Goal: Ask a question: Seek information or help from site administrators or community

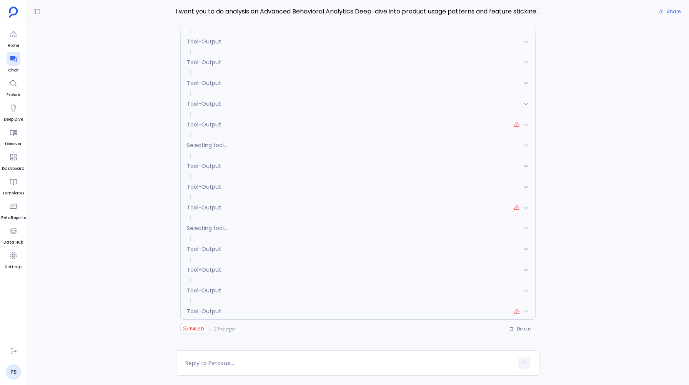
scroll to position [-337, 0]
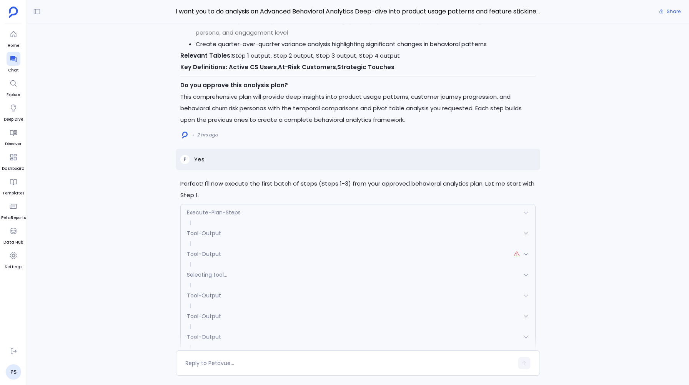
click at [149, 84] on div "Perfect! I'll now execute the first batch of steps (Steps 1-3) from your approv…" at bounding box center [358, 186] width 662 height 327
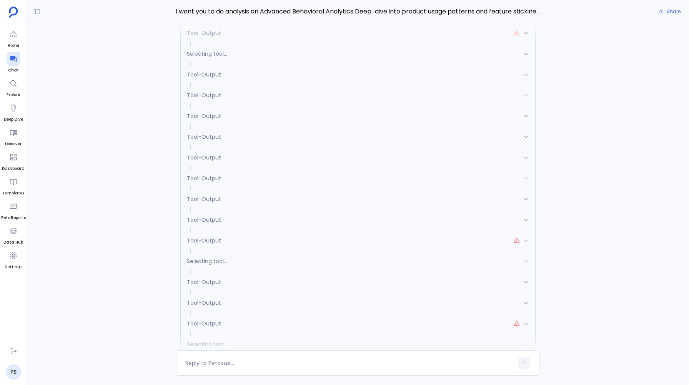
scroll to position [0, 0]
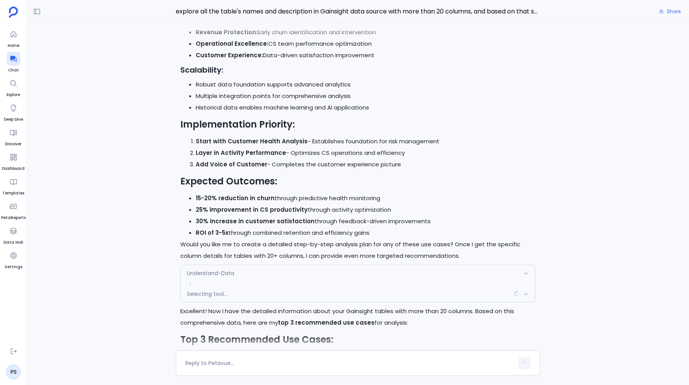
scroll to position [-2992, 0]
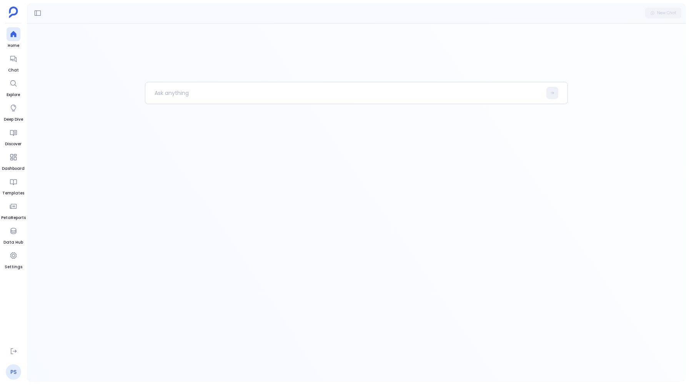
click at [13, 371] on link "PS" at bounding box center [13, 372] width 15 height 15
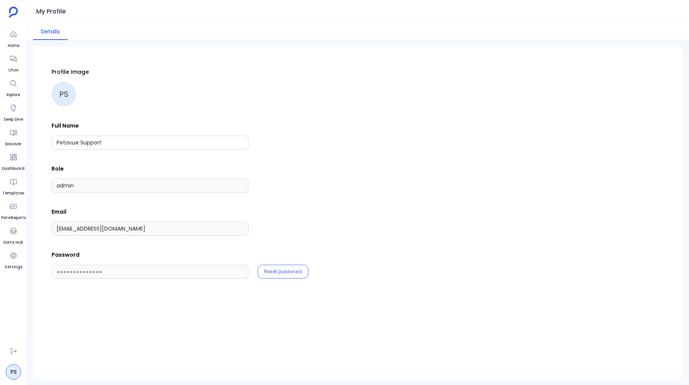
click at [164, 355] on div "Profile Image PS Full Name Petavue Support Role admin Email support+gsgongsandb…" at bounding box center [358, 214] width 613 height 317
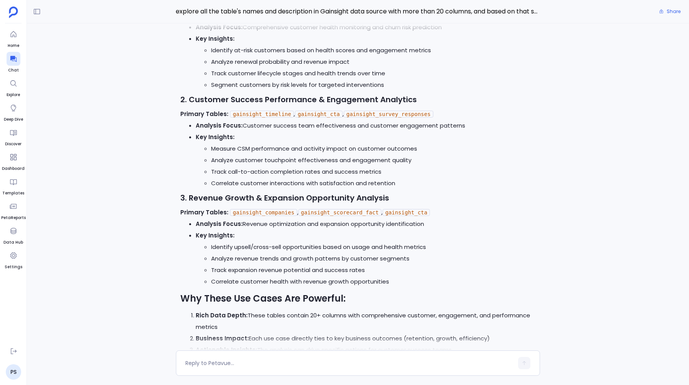
scroll to position [-9973, 0]
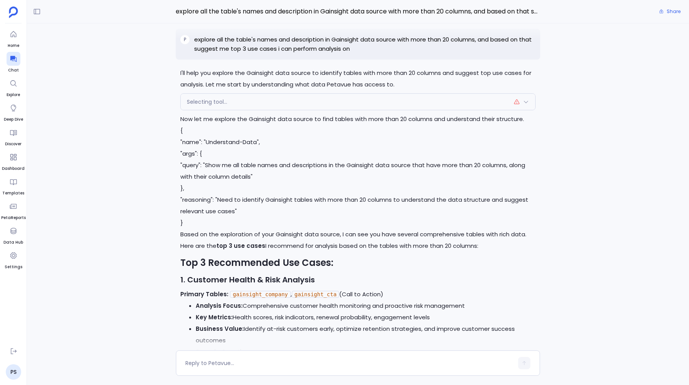
scroll to position [-4471, 0]
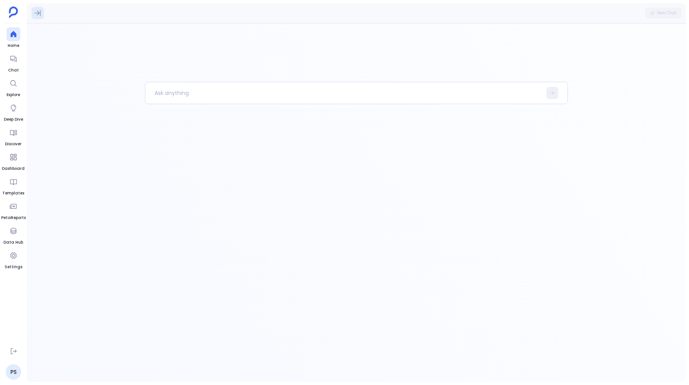
click at [39, 10] on icon at bounding box center [38, 13] width 8 height 8
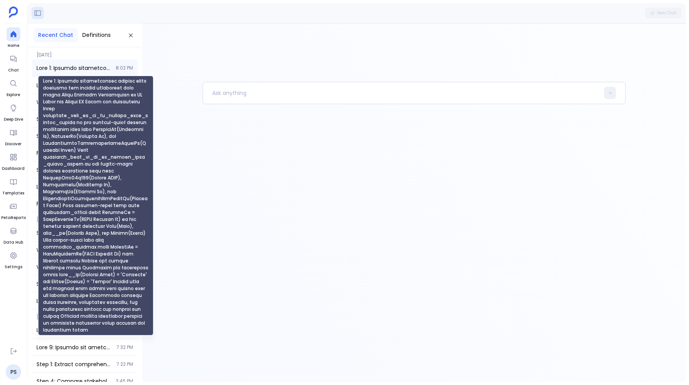
click at [49, 69] on span "Step 1: Extract comprehensive product usage patterns and feature engagement dat…" at bounding box center [74, 68] width 75 height 8
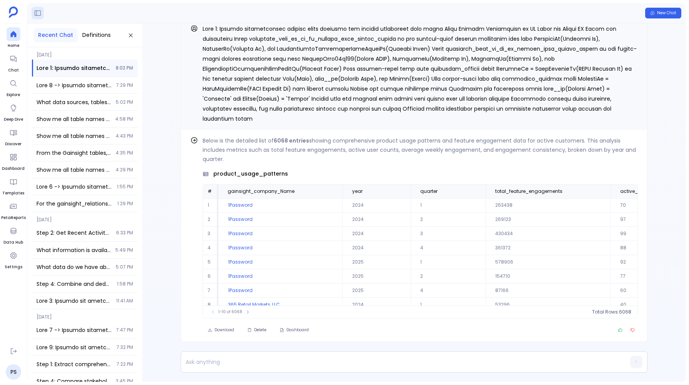
click at [127, 30] on div "Recent Chat Definitions" at bounding box center [84, 35] width 115 height 24
click at [10, 53] on div at bounding box center [14, 59] width 14 height 14
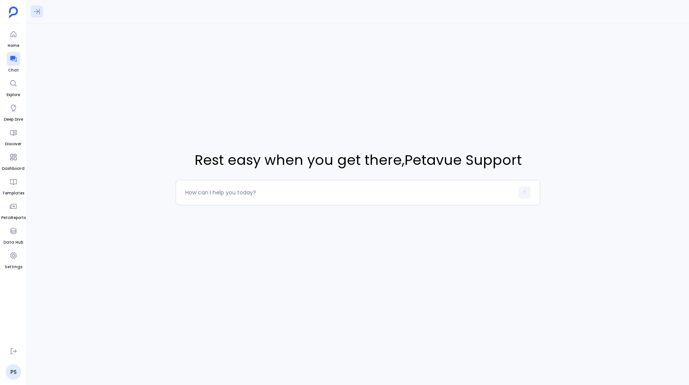
click at [31, 15] on button at bounding box center [37, 11] width 12 height 12
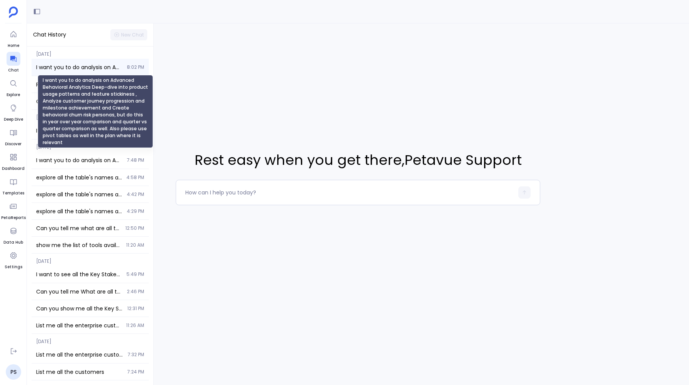
click at [63, 69] on span "I want you to do analysis on Advanced Behavioral Analytics Deep-dive into produ…" at bounding box center [79, 67] width 86 height 8
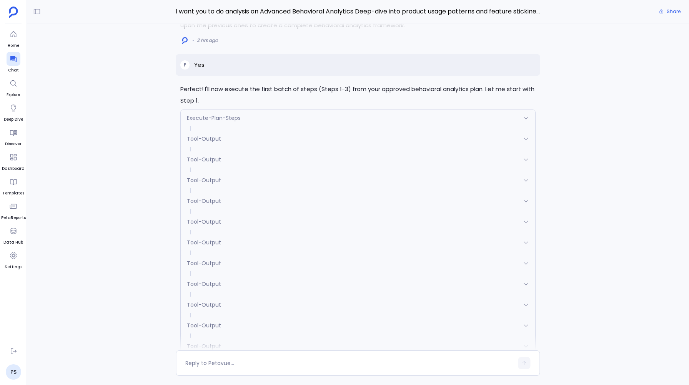
scroll to position [-333, 0]
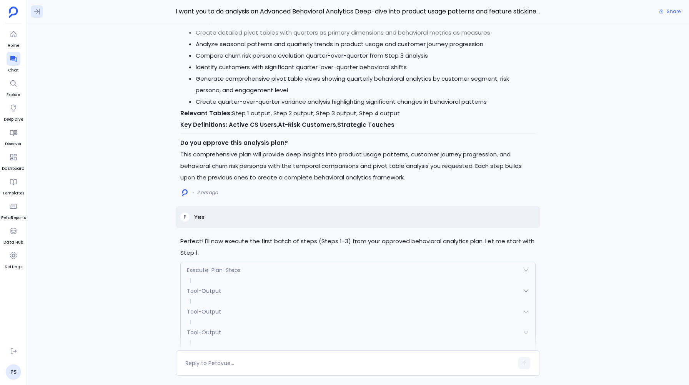
click at [33, 7] on button at bounding box center [37, 11] width 12 height 12
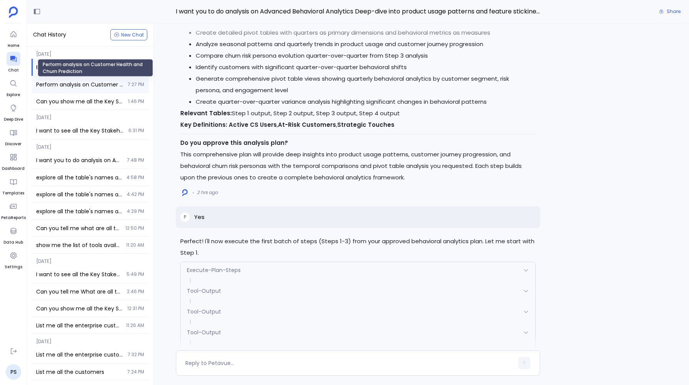
click at [55, 87] on span "Perform analysis on Customer Health and Churn Prediction" at bounding box center [79, 85] width 87 height 8
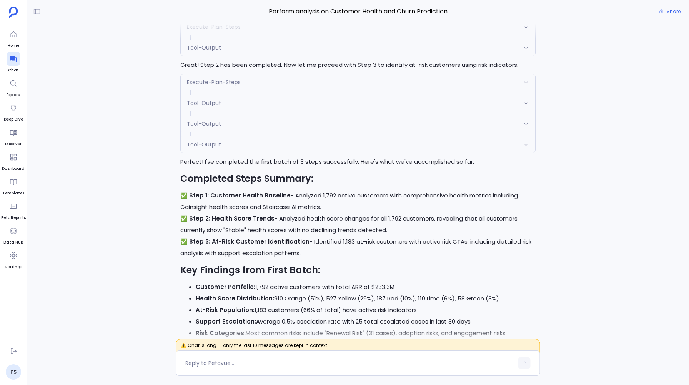
scroll to position [-8605, 0]
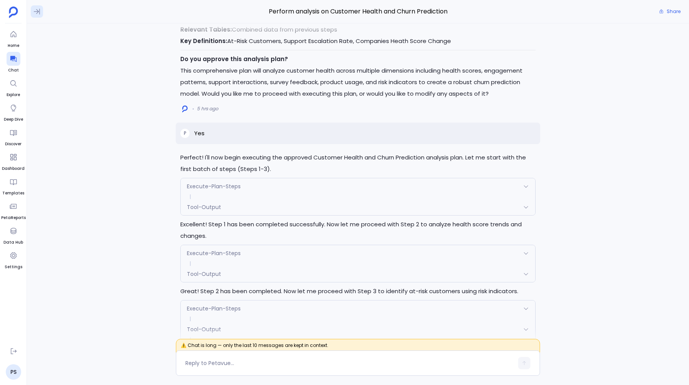
click at [34, 12] on icon at bounding box center [37, 12] width 8 height 8
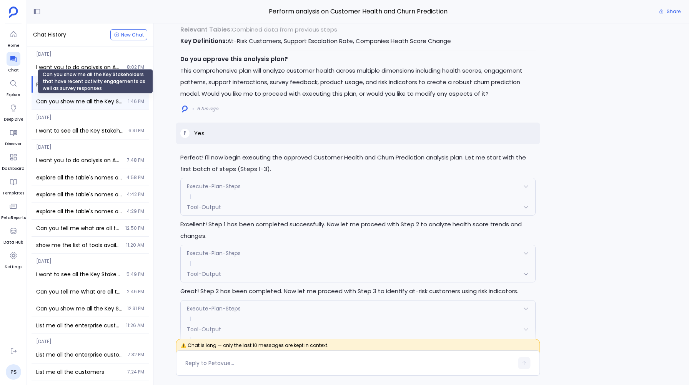
click at [55, 101] on span "Can you show me all the Key Stakeholders that have recent activity engagements …" at bounding box center [79, 102] width 87 height 8
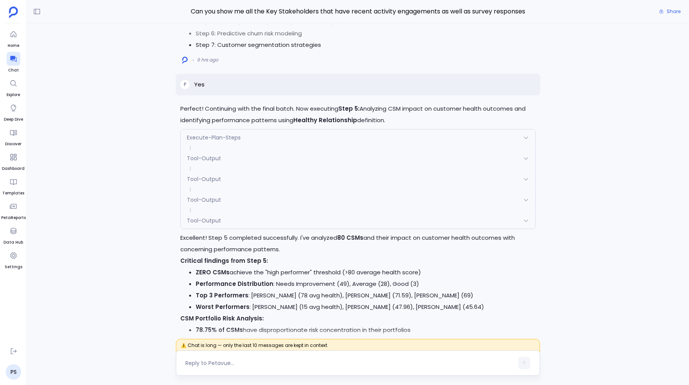
scroll to position [-2946, 0]
click at [38, 11] on icon at bounding box center [37, 12] width 6 height 6
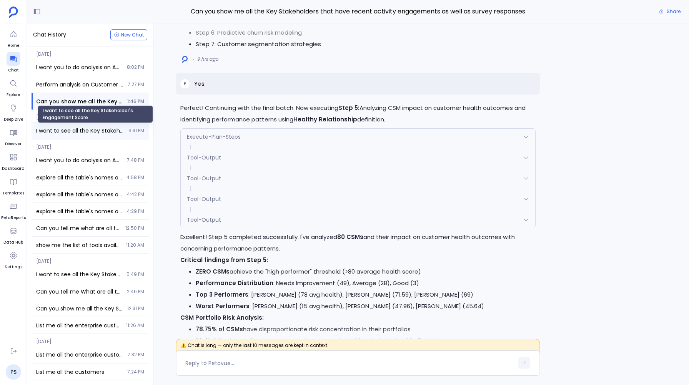
click at [58, 133] on span "I want to see all the Key Stakeholder's Engagement Score" at bounding box center [80, 131] width 88 height 8
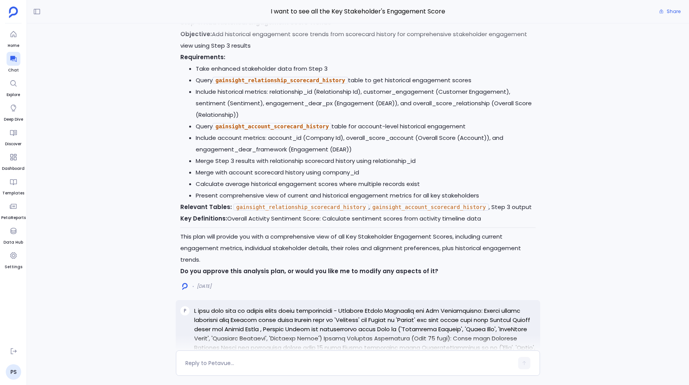
scroll to position [-1587, 0]
click at [36, 12] on icon at bounding box center [37, 12] width 8 height 8
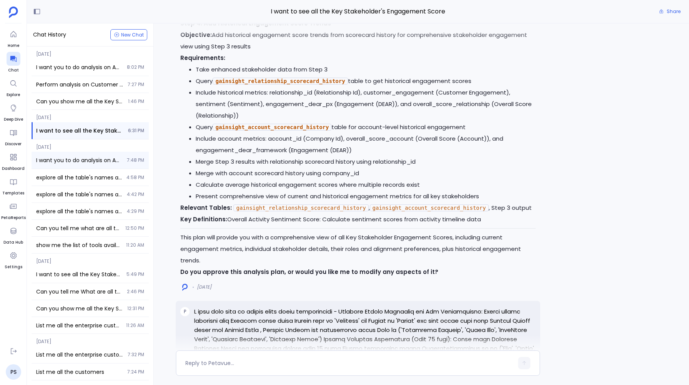
click at [60, 167] on div "I want you to do analysis on Advanced Behavioral Analytics Deep-dive into produ…" at bounding box center [90, 160] width 117 height 17
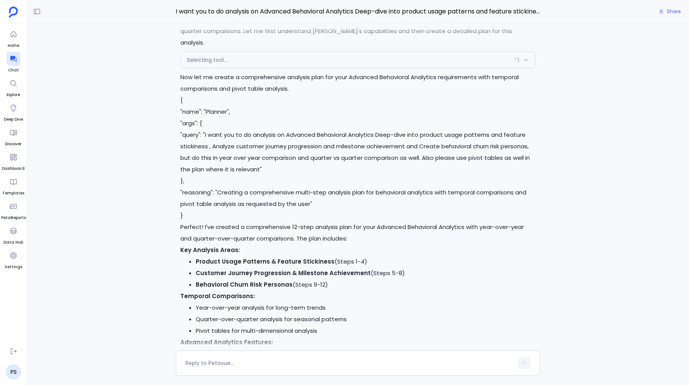
scroll to position [-572, 0]
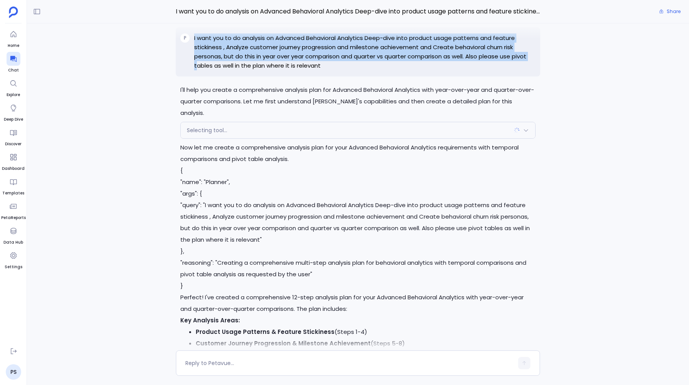
drag, startPoint x: 195, startPoint y: 49, endPoint x: 197, endPoint y: 79, distance: 29.7
click at [197, 70] on p "I want you to do analysis on Advanced Behavioral Analytics Deep-dive into produ…" at bounding box center [364, 51] width 341 height 37
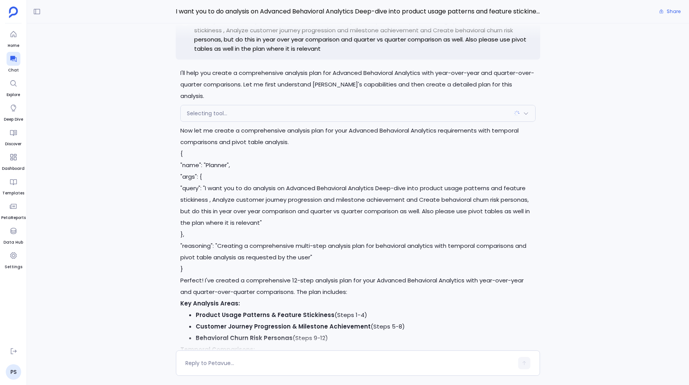
click at [197, 110] on span "Selecting tool..." at bounding box center [207, 114] width 40 height 8
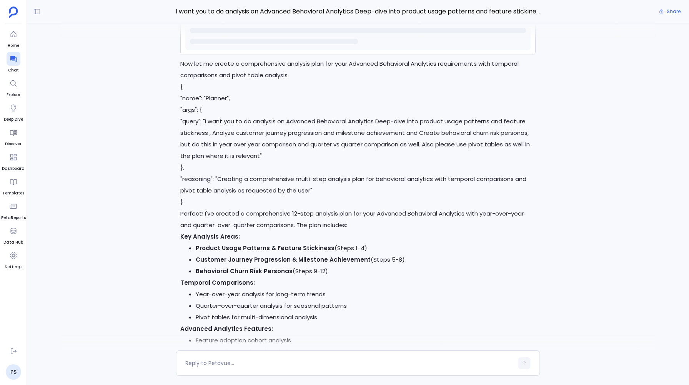
scroll to position [-681, 0]
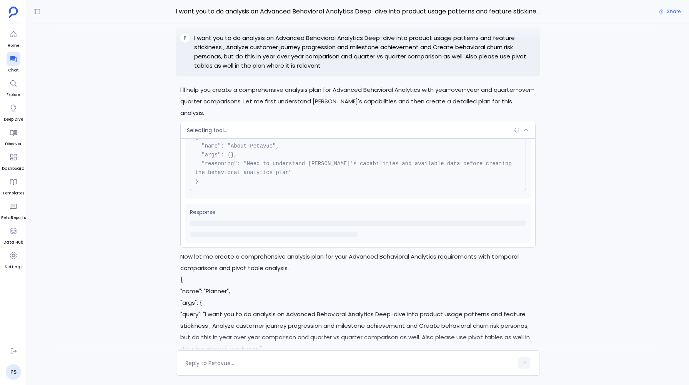
click at [256, 70] on p "I want you to do analysis on Advanced Behavioral Analytics Deep-dive into produ…" at bounding box center [364, 51] width 341 height 37
click at [205, 50] on p "I want you to do analysis on Advanced Behavioral Analytics Deep-dive into produ…" at bounding box center [364, 51] width 341 height 37
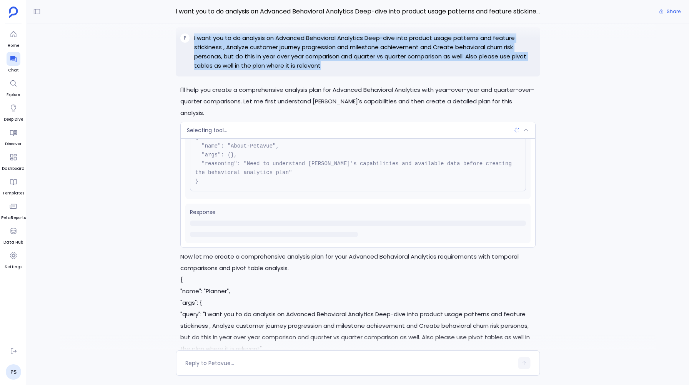
click at [205, 50] on p "I want you to do analysis on Advanced Behavioral Analytics Deep-dive into produ…" at bounding box center [364, 51] width 341 height 37
click at [103, 69] on div "I'll help you create a comprehensive analysis plan for Advanced Behavioral Anal…" at bounding box center [358, 186] width 662 height 327
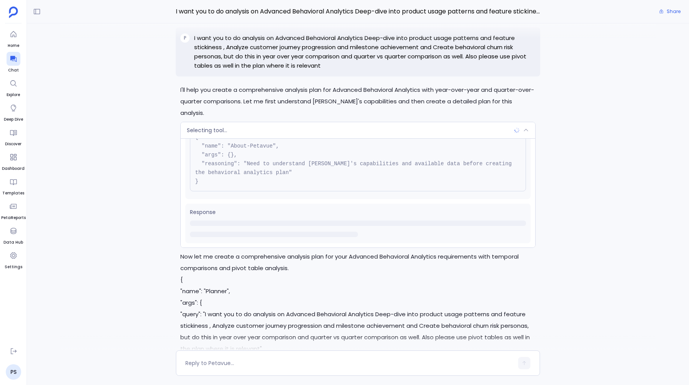
click at [208, 50] on p "I want you to do analysis on Advanced Behavioral Analytics Deep-dive into produ…" at bounding box center [364, 51] width 341 height 37
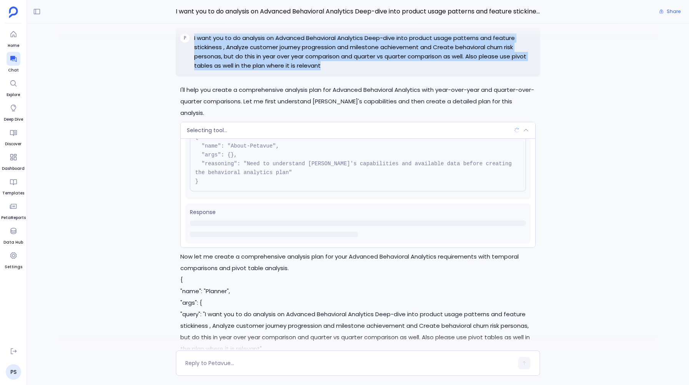
click at [208, 50] on p "I want you to do analysis on Advanced Behavioral Analytics Deep-dive into produ…" at bounding box center [364, 51] width 341 height 37
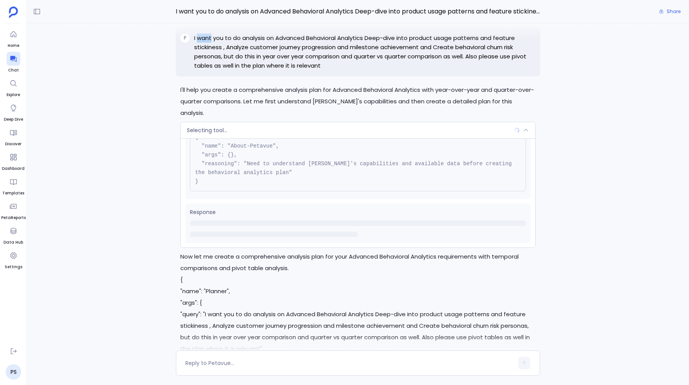
click at [208, 50] on p "I want you to do analysis on Advanced Behavioral Analytics Deep-dive into produ…" at bounding box center [364, 51] width 341 height 37
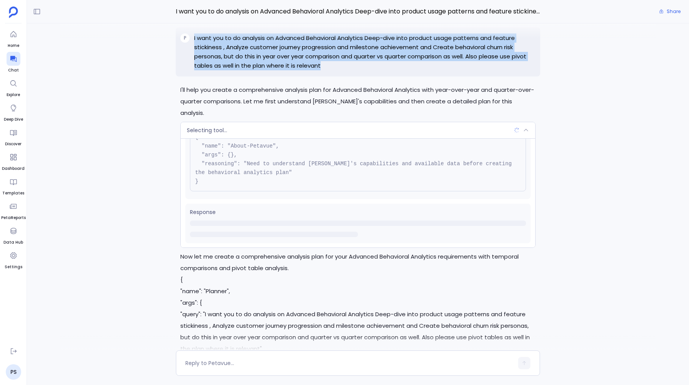
click at [208, 50] on p "I want you to do analysis on Advanced Behavioral Analytics Deep-dive into produ…" at bounding box center [364, 51] width 341 height 37
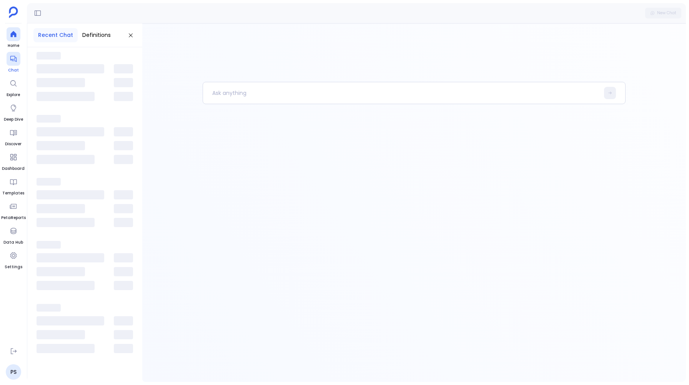
click at [11, 57] on icon at bounding box center [14, 59] width 8 height 8
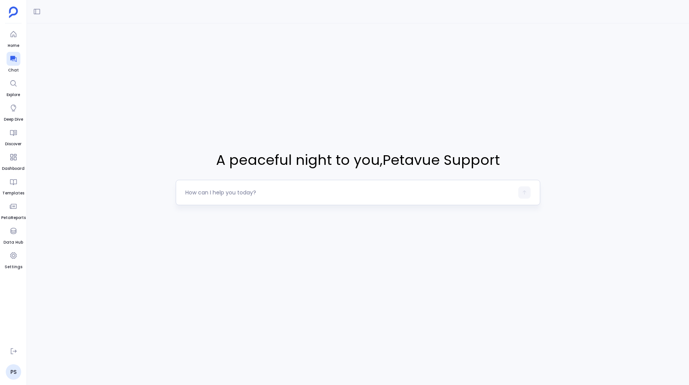
click at [243, 192] on textarea at bounding box center [349, 193] width 328 height 8
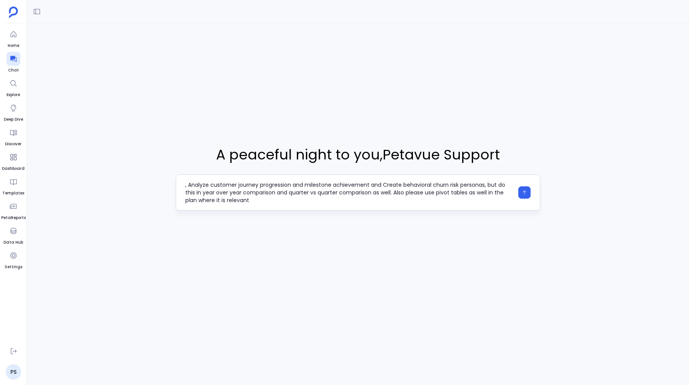
scroll to position [8, 0]
type textarea "I want you to do analysis on Advanced Behavioral Analytics Deep-dive into produ…"
click at [525, 191] on icon "button" at bounding box center [524, 192] width 5 height 5
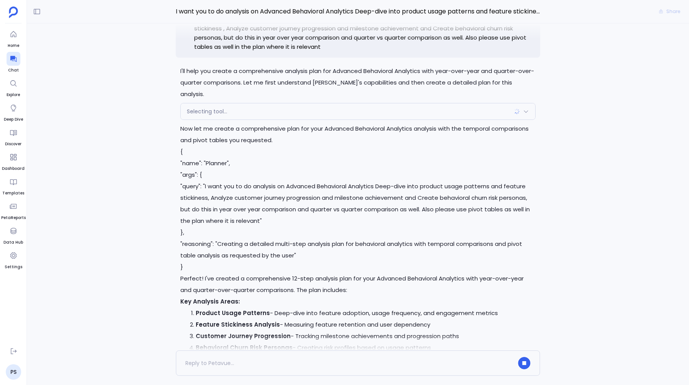
click at [214, 115] on span "Selecting tool..." at bounding box center [207, 112] width 40 height 8
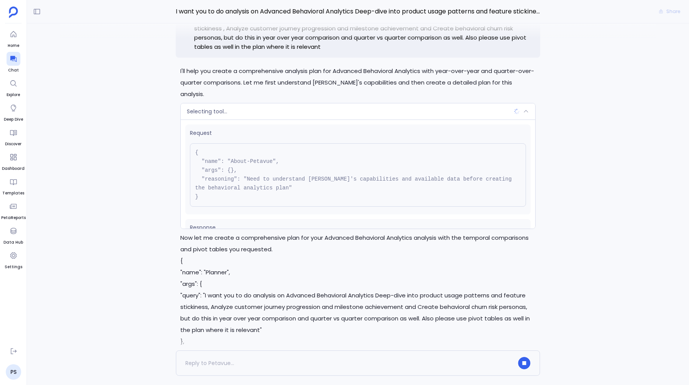
scroll to position [34, 0]
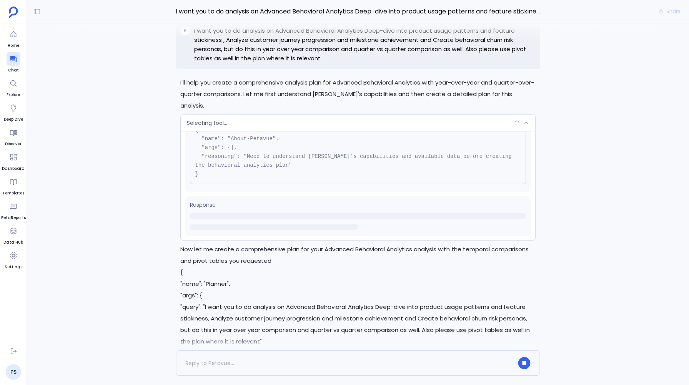
click at [208, 124] on span "Selecting tool..." at bounding box center [207, 123] width 40 height 8
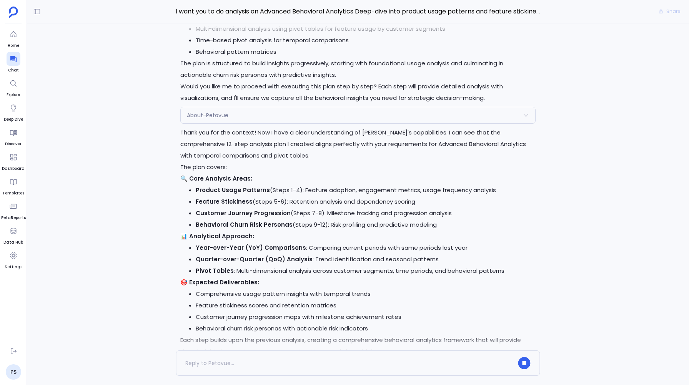
scroll to position [-62, 0]
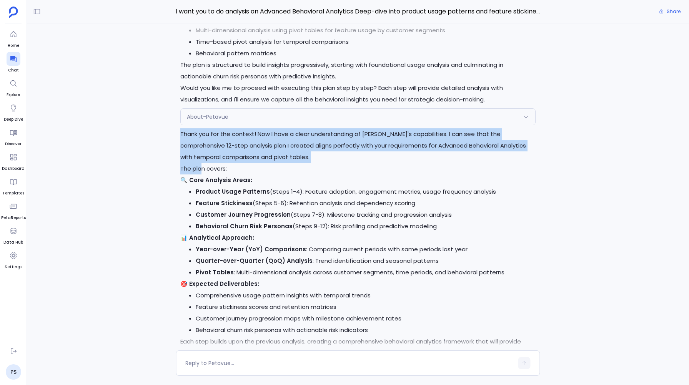
drag, startPoint x: 180, startPoint y: 139, endPoint x: 201, endPoint y: 166, distance: 34.2
click at [201, 166] on div "Thank you for the context! Now I have a clear understanding of Petavue's capabi…" at bounding box center [357, 255] width 355 height 254
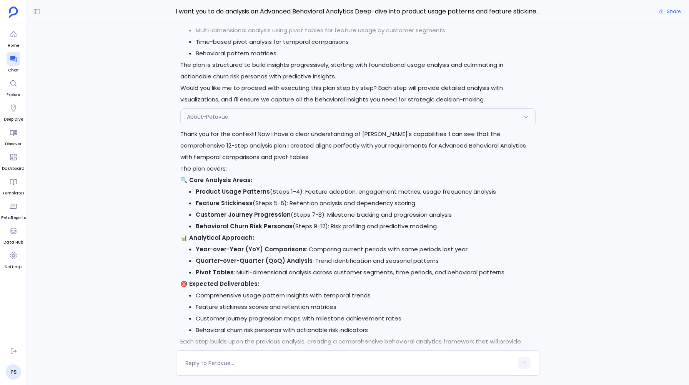
click at [230, 109] on div "About-Petavue" at bounding box center [358, 117] width 354 height 16
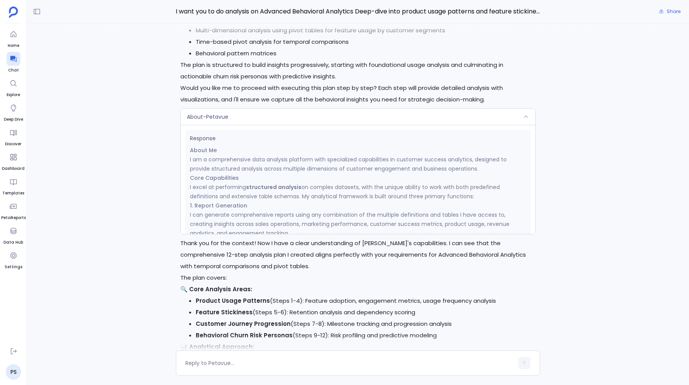
click at [228, 113] on div "About-Petavue" at bounding box center [358, 117] width 354 height 16
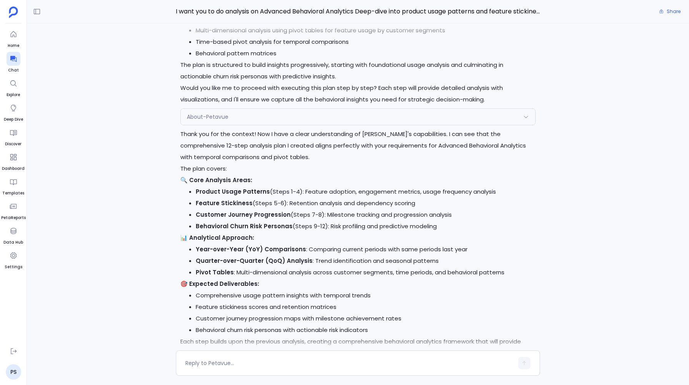
click at [228, 120] on span "About-Petavue" at bounding box center [208, 117] width 42 height 8
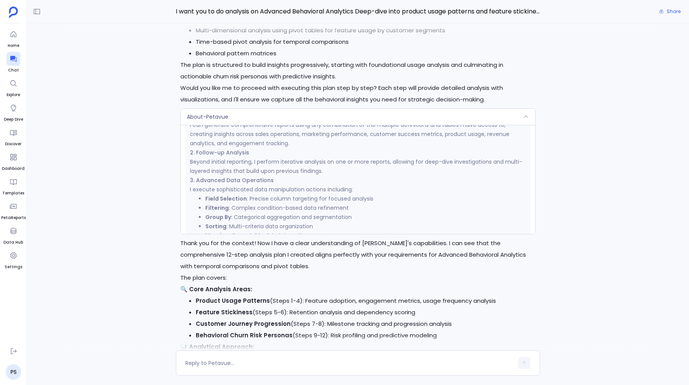
scroll to position [0, 0]
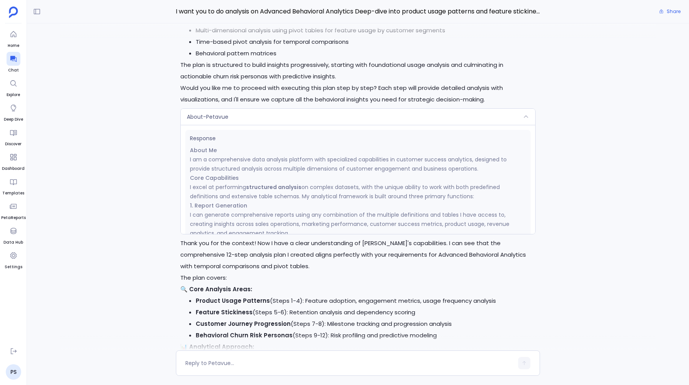
click at [217, 109] on div "About-Petavue" at bounding box center [358, 117] width 354 height 16
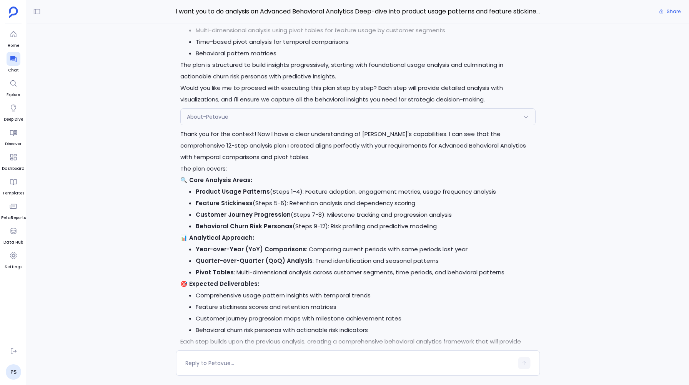
scroll to position [-468, 0]
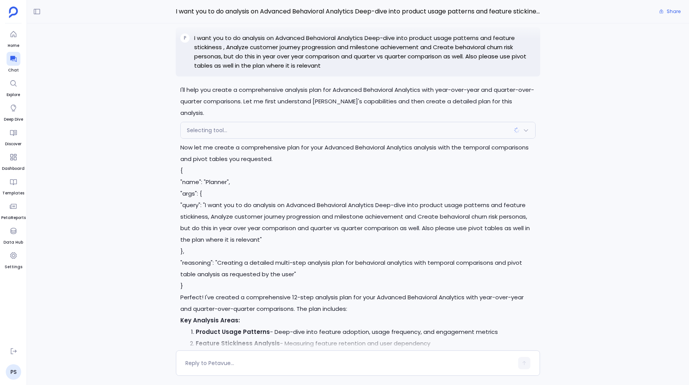
click at [205, 50] on p "I want you to do analysis on Advanced Behavioral Analytics Deep-dive into produ…" at bounding box center [364, 51] width 341 height 37
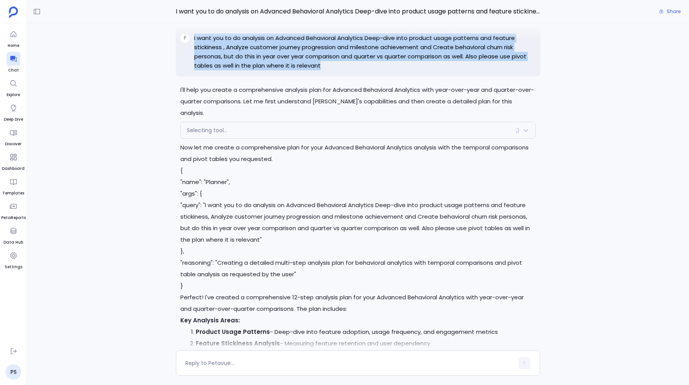
click at [205, 50] on p "I want you to do analysis on Advanced Behavioral Analytics Deep-dive into produ…" at bounding box center [364, 51] width 341 height 37
copy p "I want you to do analysis on Advanced Behavioral Analytics Deep-dive into produ…"
